Goal: Transaction & Acquisition: Book appointment/travel/reservation

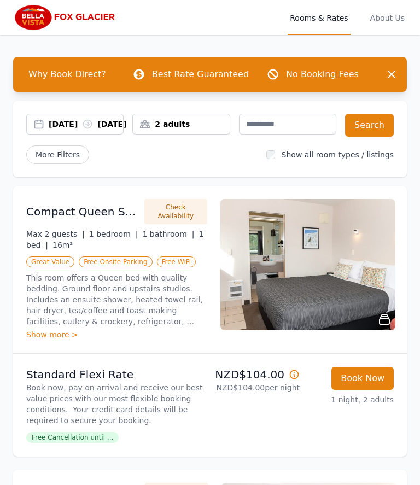
click at [36, 130] on div "[DATE] [DATE]" at bounding box center [75, 124] width 96 height 11
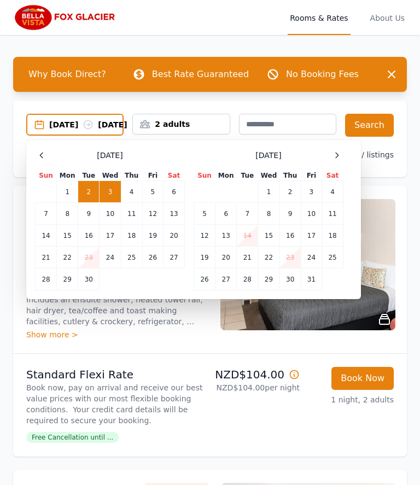
click at [84, 290] on td "30" at bounding box center [88, 279] width 21 height 22
click at [272, 203] on td "1" at bounding box center [268, 192] width 21 height 22
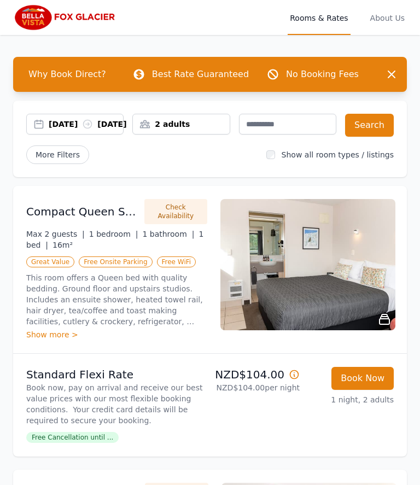
click at [375, 125] on button "Search" at bounding box center [369, 125] width 49 height 23
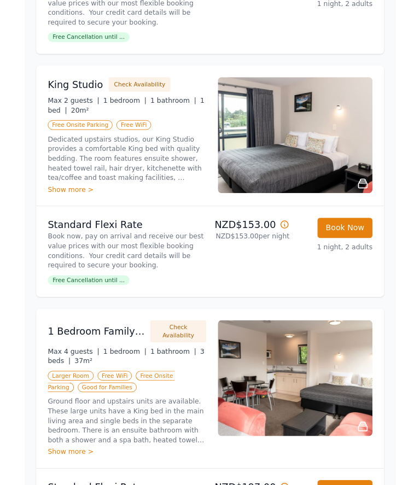
scroll to position [963, 0]
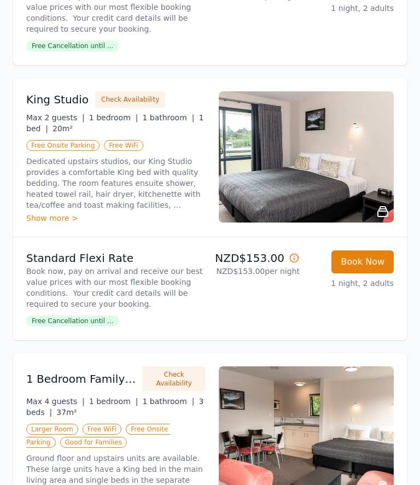
click at [50, 223] on div "Show more >" at bounding box center [115, 218] width 179 height 11
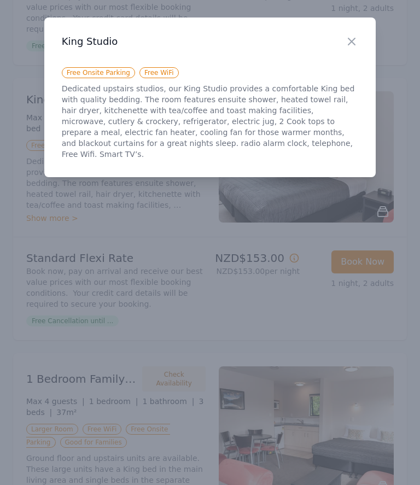
click at [364, 37] on div "Close" at bounding box center [360, 34] width 31 height 34
click at [349, 46] on icon "button" at bounding box center [351, 41] width 13 height 13
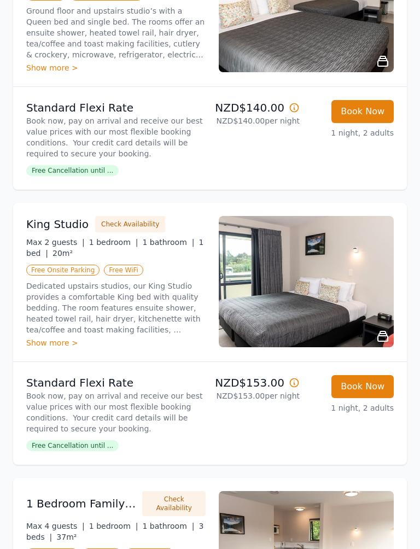
scroll to position [839, 0]
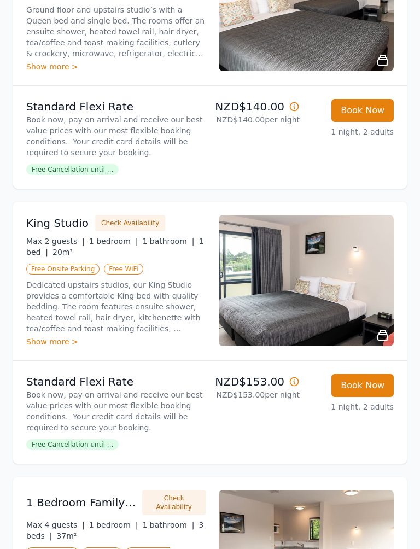
click at [0, 246] on div "Why Book Direct? Best Rate Guaranteed No Booking Fees Dismiss Dismiss [DATE] [D…" at bounding box center [210, 11] width 420 height 1631
click at [0, 241] on div "Why Book Direct? Best Rate Guaranteed No Booking Fees Dismiss Dismiss [DATE] [D…" at bounding box center [210, 11] width 420 height 1631
click at [0, 255] on div "Why Book Direct? Best Rate Guaranteed No Booking Fees Dismiss Dismiss [DATE] [D…" at bounding box center [210, 11] width 420 height 1631
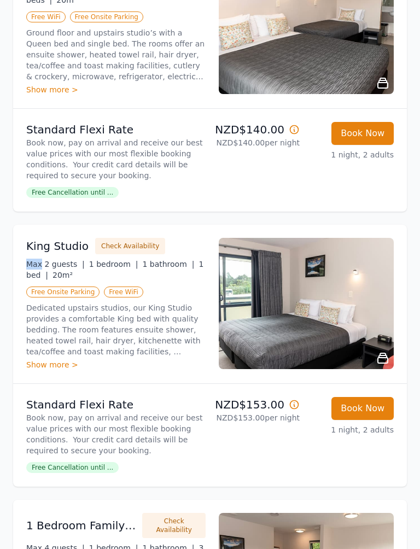
scroll to position [817, 0]
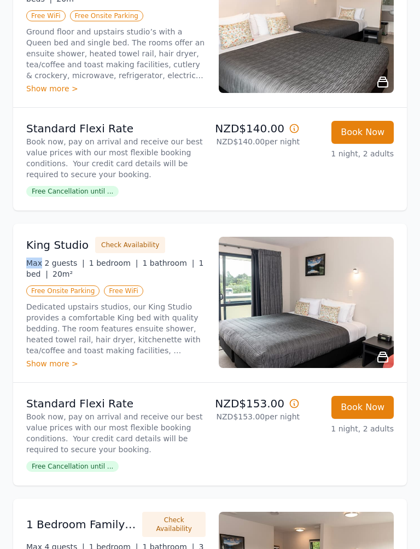
click at [50, 249] on h3 "King Studio" at bounding box center [57, 245] width 62 height 15
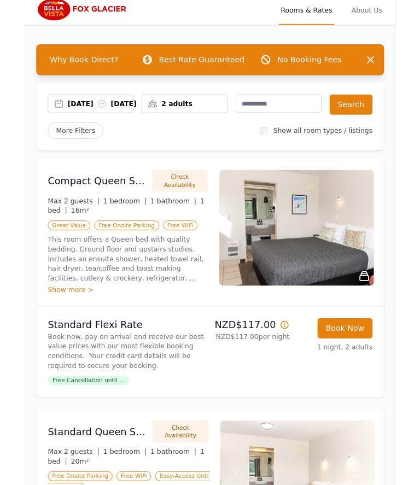
scroll to position [0, 0]
